Goal: Transaction & Acquisition: Purchase product/service

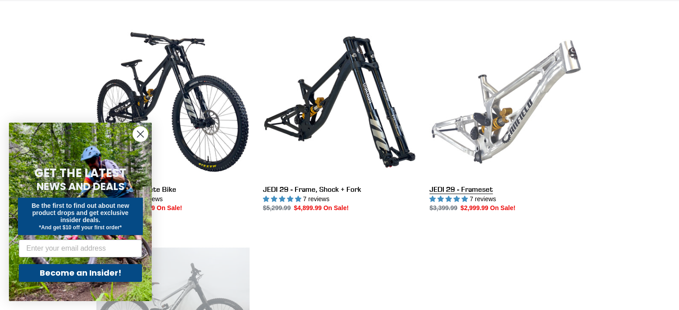
click at [523, 112] on link "JEDI 29 - Frameset" at bounding box center [505, 119] width 153 height 188
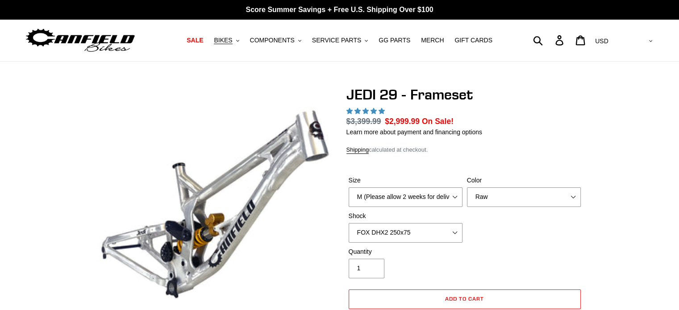
select select "highest-rating"
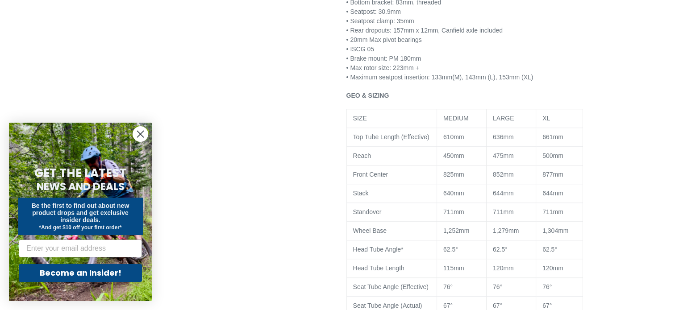
scroll to position [768, 0]
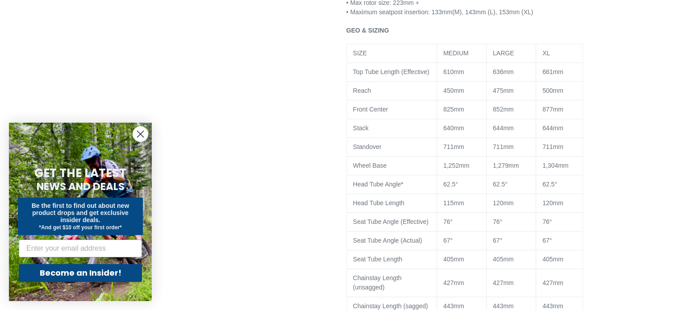
drag, startPoint x: 685, startPoint y: 37, endPoint x: 655, endPoint y: 118, distance: 86.2
click at [145, 132] on circle "Close dialog" at bounding box center [140, 134] width 15 height 15
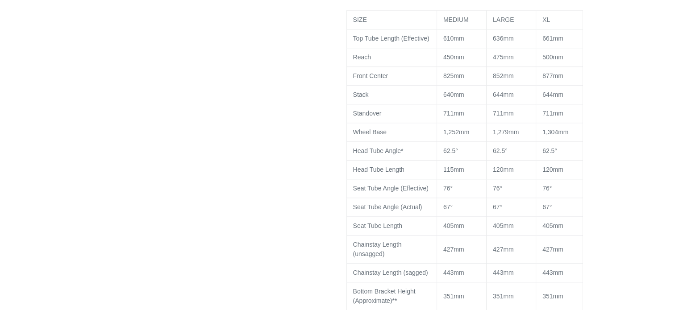
scroll to position [810, 0]
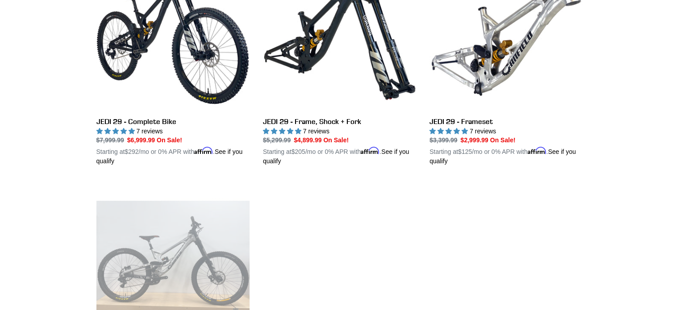
scroll to position [222, 0]
